Goal: Task Accomplishment & Management: Manage account settings

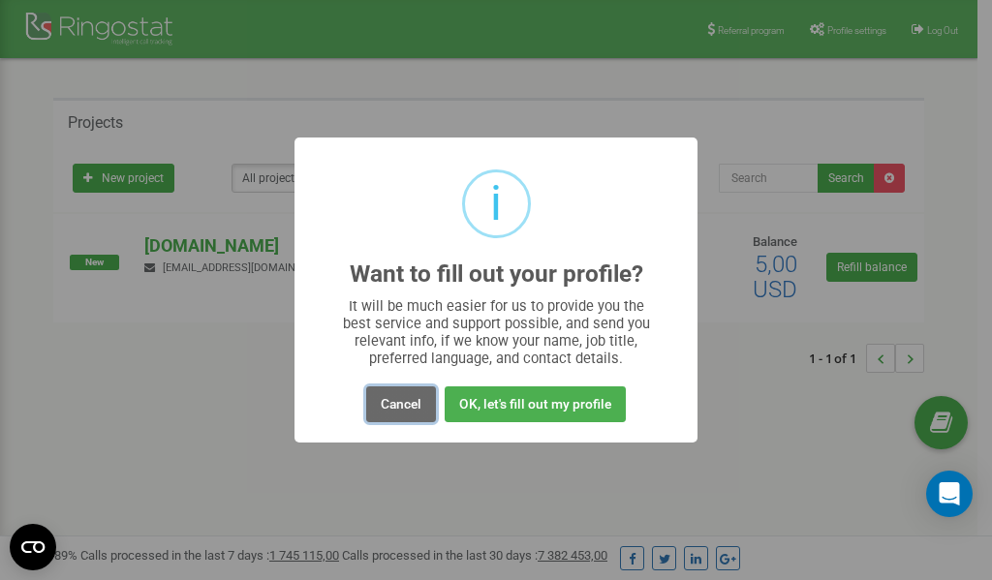
click at [403, 406] on button "Cancel" at bounding box center [401, 405] width 70 height 36
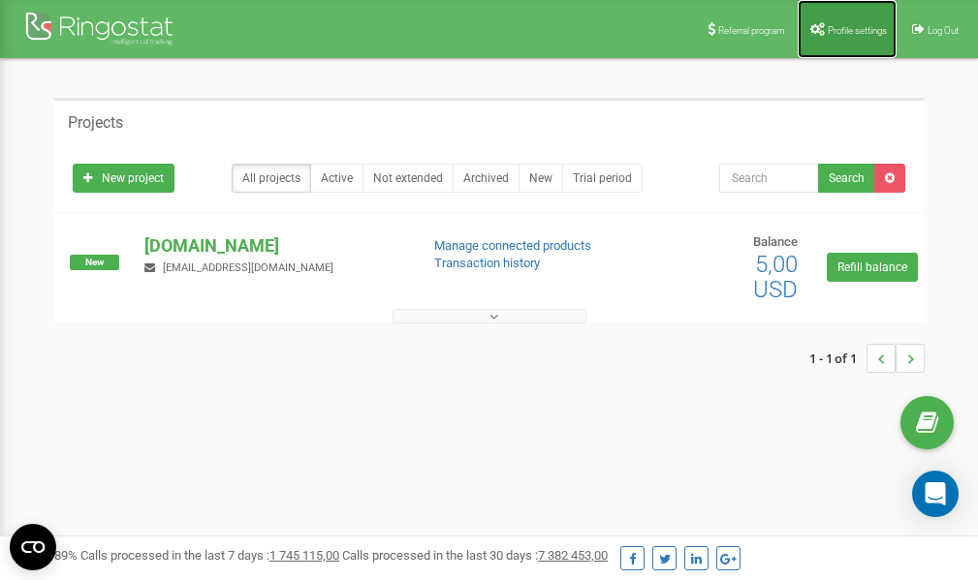
click at [838, 23] on link "Profile settings" at bounding box center [846, 29] width 99 height 58
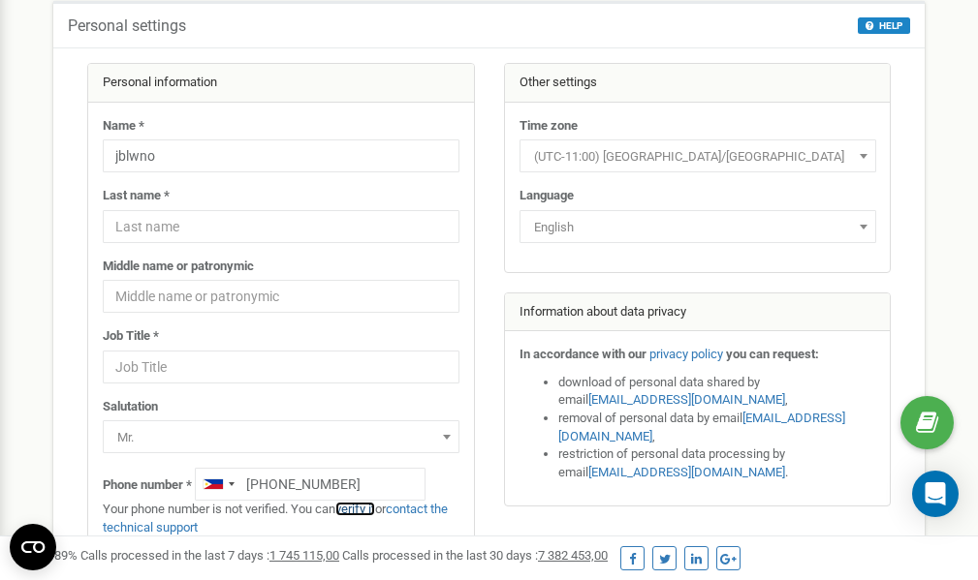
click at [363, 510] on link "verify it" at bounding box center [355, 509] width 40 height 15
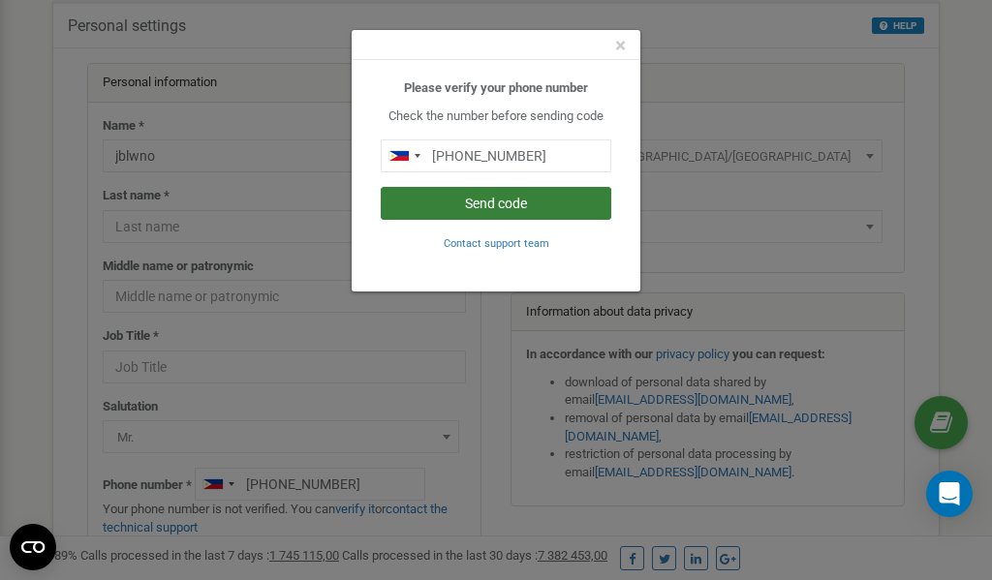
click at [484, 204] on button "Send code" at bounding box center [496, 203] width 231 height 33
